Goal: Find specific page/section: Find specific page/section

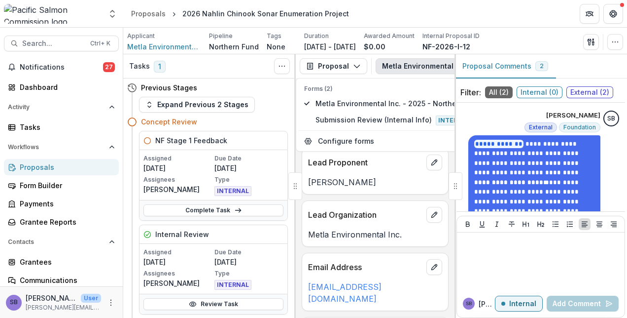
scroll to position [66, 0]
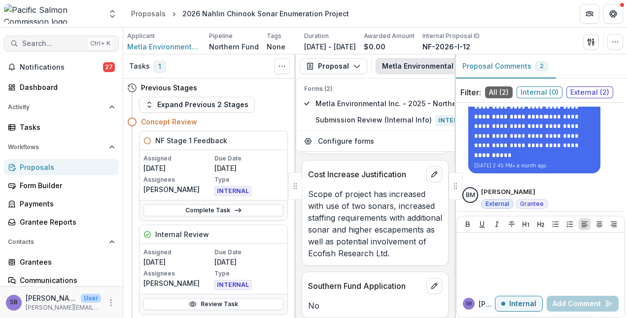
click at [60, 44] on span "Search..." at bounding box center [53, 43] width 62 height 8
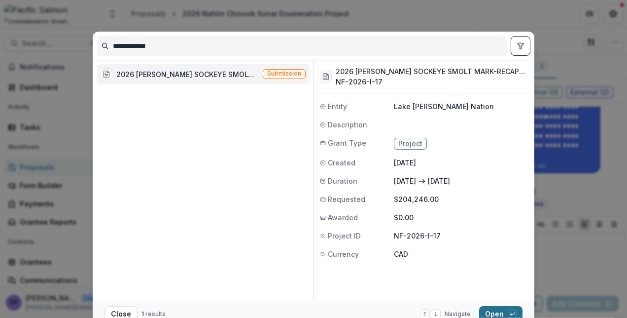
type input "**********"
click at [490, 309] on button "Open with enter key" at bounding box center [500, 314] width 43 height 16
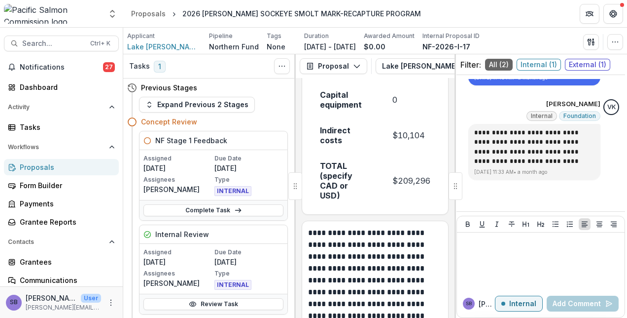
scroll to position [4008, 0]
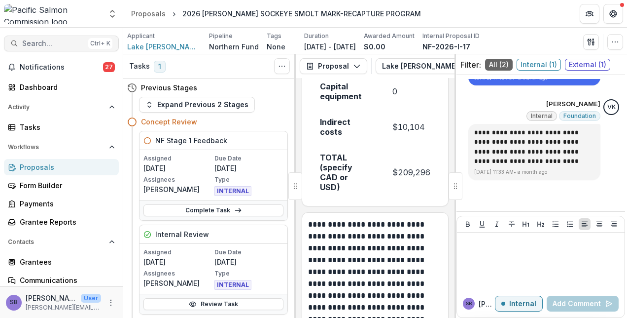
click at [62, 46] on span "Search..." at bounding box center [53, 43] width 62 height 8
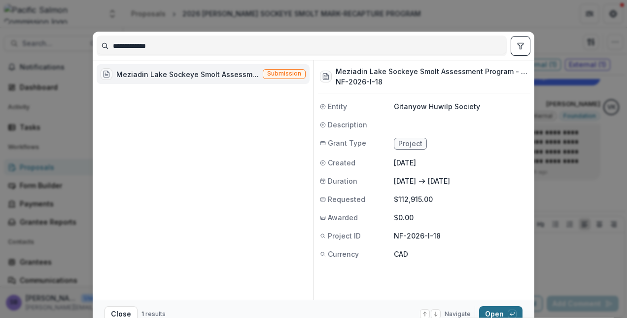
type input "**********"
click at [495, 311] on button "Open with enter key" at bounding box center [500, 314] width 43 height 16
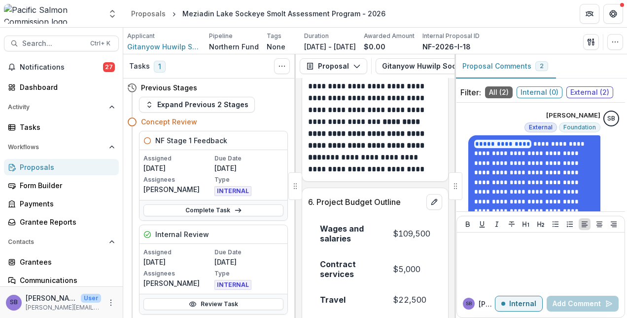
scroll to position [3963, 0]
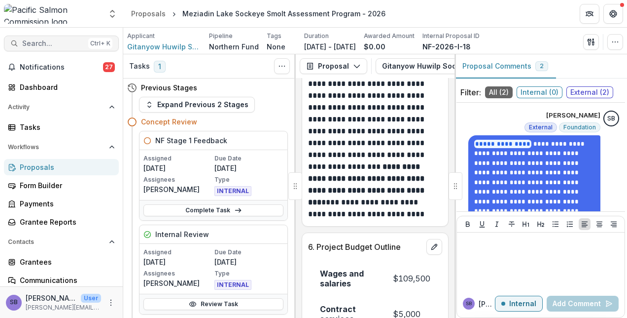
click at [69, 42] on span "Search..." at bounding box center [53, 43] width 62 height 8
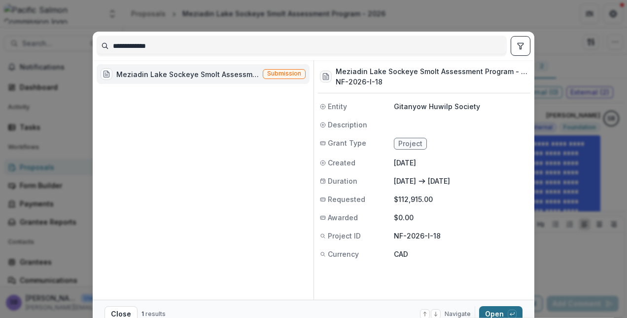
click at [489, 311] on button "Open with enter key" at bounding box center [500, 314] width 43 height 16
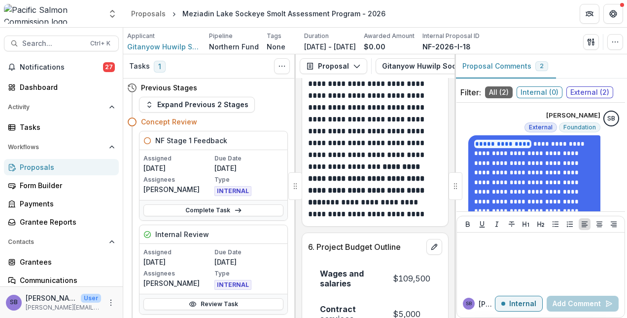
click at [388, 260] on td "$109,500" at bounding box center [411, 278] width 61 height 36
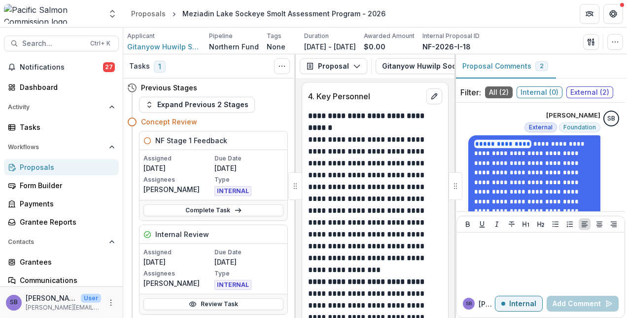
scroll to position [3568, 0]
